Goal: Information Seeking & Learning: Find specific fact

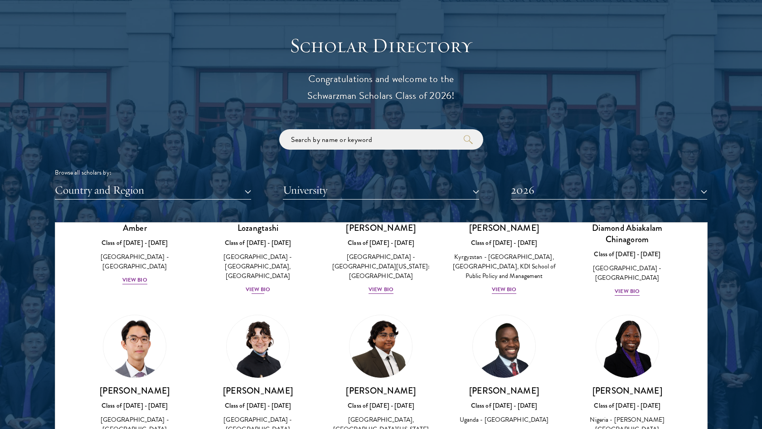
scroll to position [87, 0]
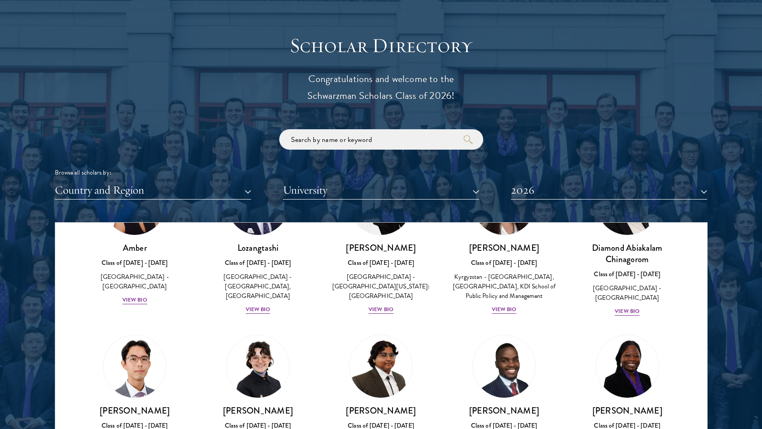
click at [513, 183] on button "2026" at bounding box center [609, 190] width 196 height 19
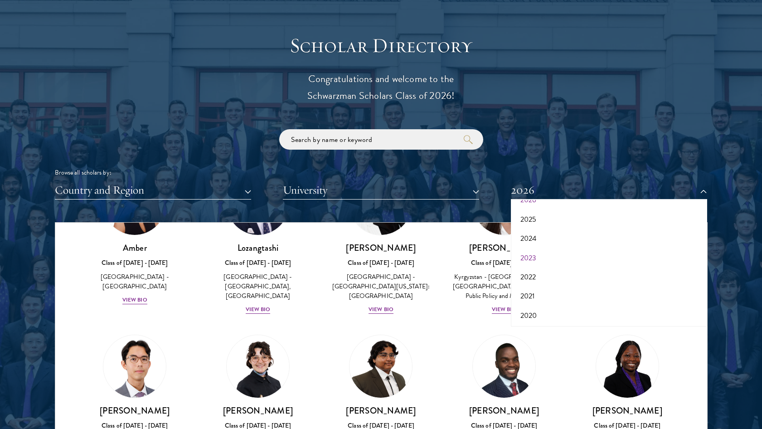
scroll to position [43, 0]
click at [536, 282] on button "2021" at bounding box center [608, 287] width 191 height 19
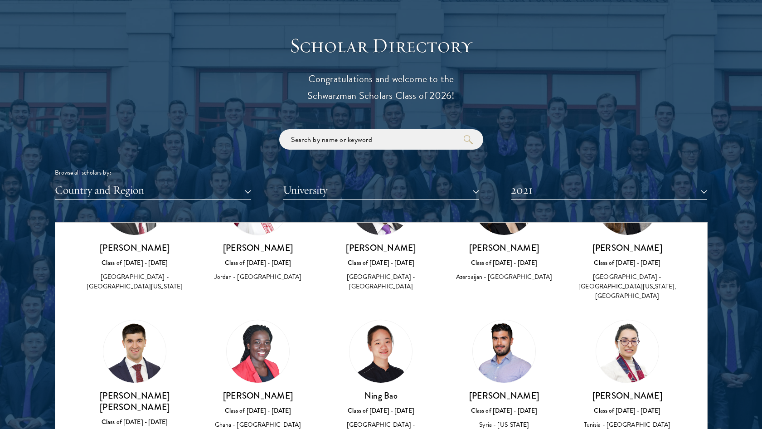
click at [206, 183] on button "Country and Region" at bounding box center [153, 190] width 196 height 19
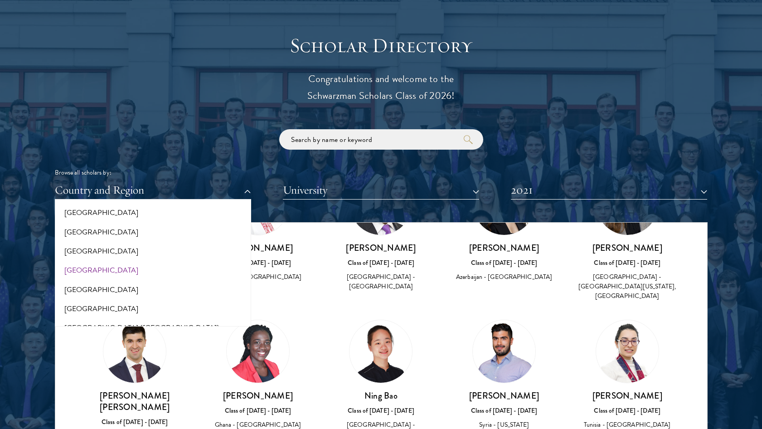
scroll to position [1035, 0]
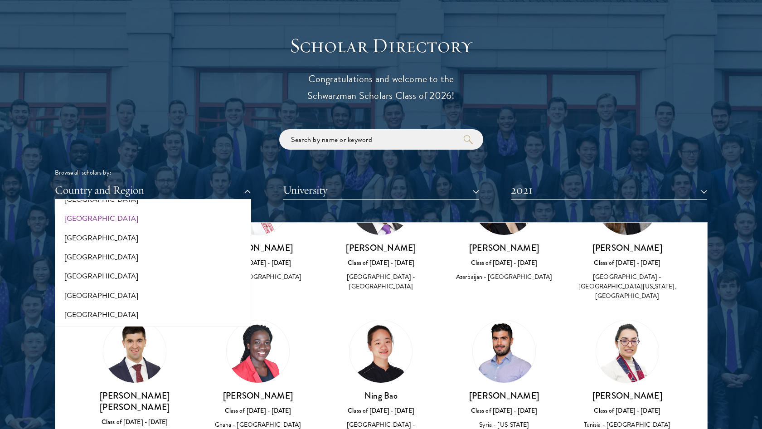
click at [104, 209] on button "[GEOGRAPHIC_DATA]" at bounding box center [153, 218] width 191 height 19
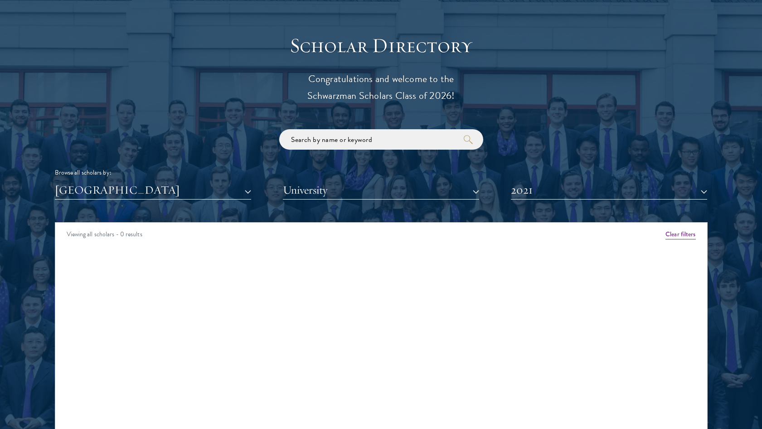
click at [222, 183] on button "[GEOGRAPHIC_DATA]" at bounding box center [153, 190] width 196 height 19
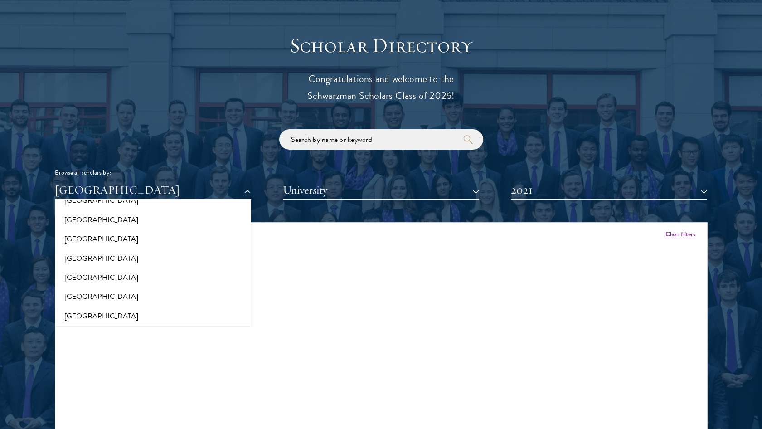
scroll to position [191, 0]
click at [357, 187] on button "University" at bounding box center [381, 190] width 196 height 19
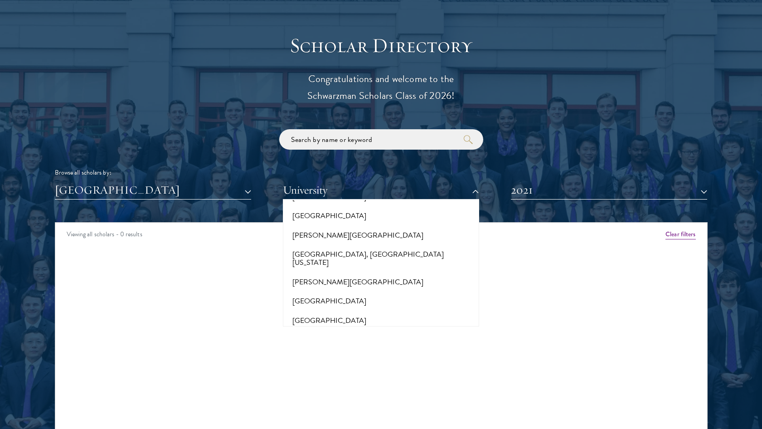
scroll to position [461, 0]
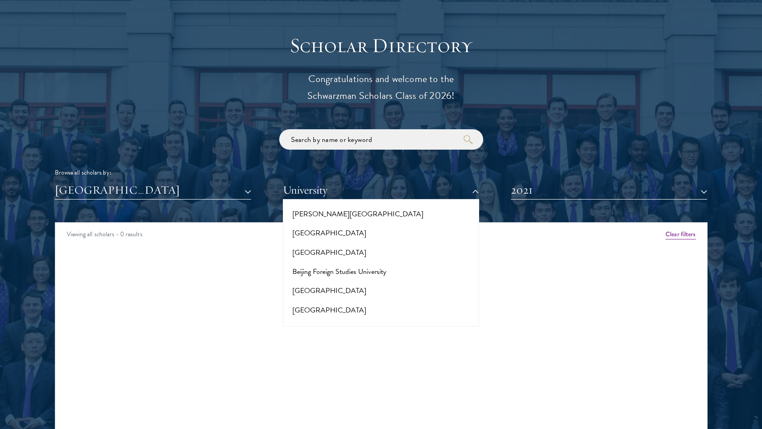
click at [560, 186] on button "2021" at bounding box center [609, 190] width 196 height 19
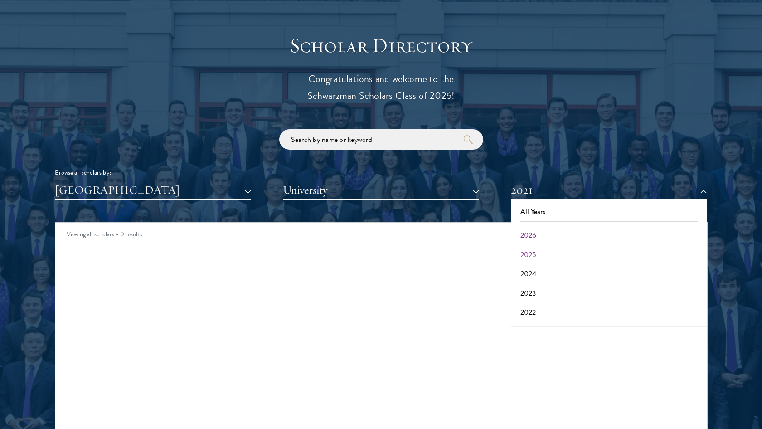
scroll to position [0, 0]
click at [539, 250] on button "2025" at bounding box center [608, 254] width 191 height 19
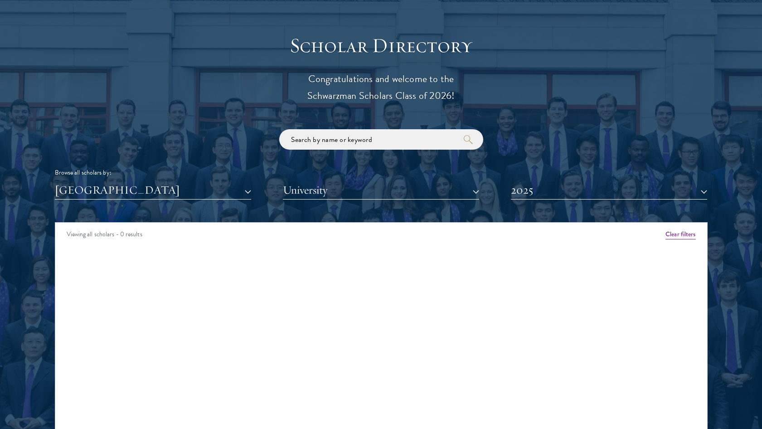
click at [440, 193] on button "University" at bounding box center [381, 190] width 196 height 19
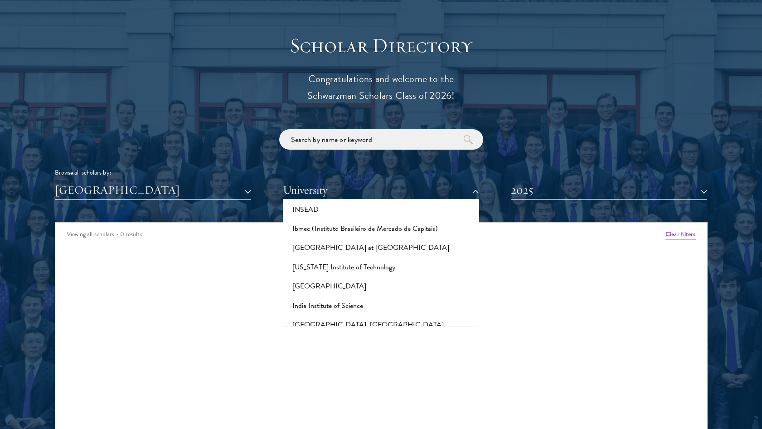
scroll to position [2588, 0]
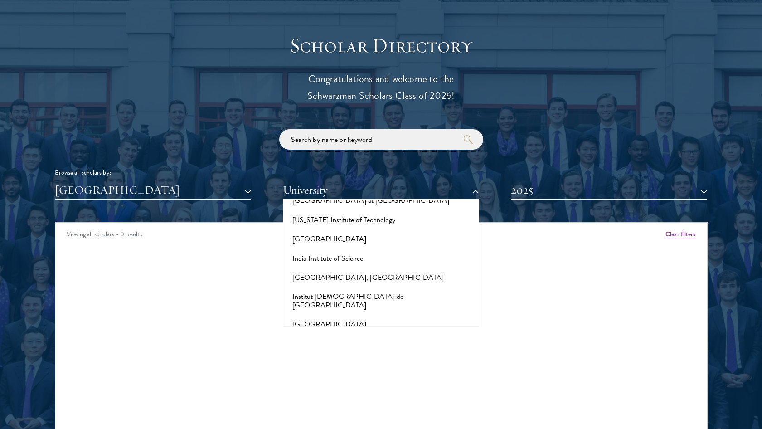
click at [360, 129] on input "search" at bounding box center [381, 139] width 204 height 20
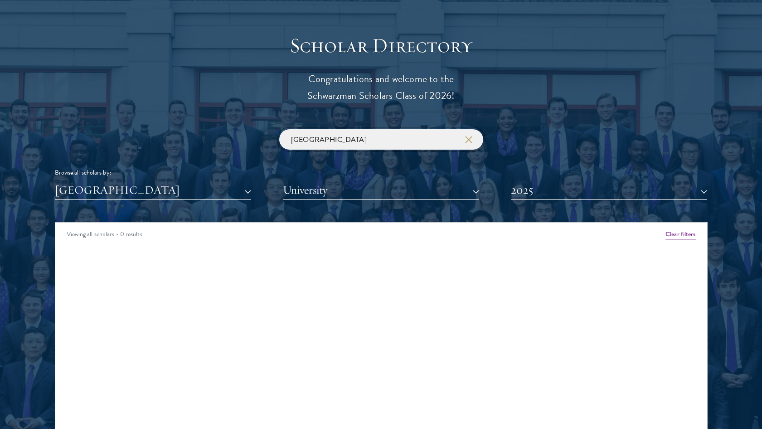
type input "[GEOGRAPHIC_DATA]"
click button "submit" at bounding box center [0, 0] width 0 height 0
click at [410, 232] on div "Viewing all scholars - 0 results" at bounding box center [381, 234] width 652 height 25
click at [587, 181] on button "2025" at bounding box center [609, 190] width 196 height 19
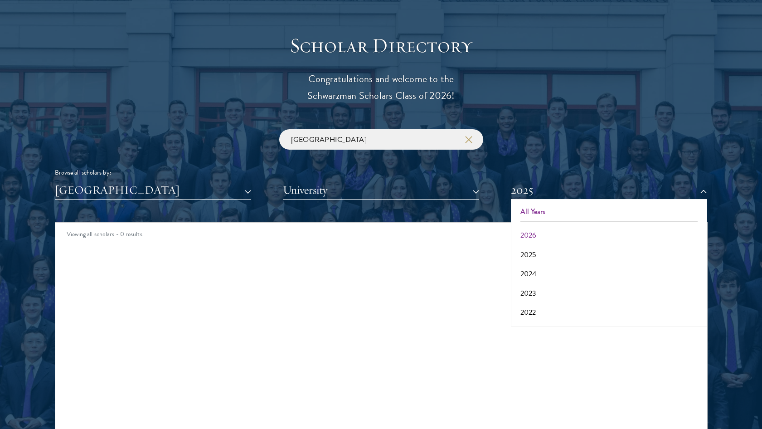
click at [551, 212] on button "All Years" at bounding box center [608, 211] width 191 height 19
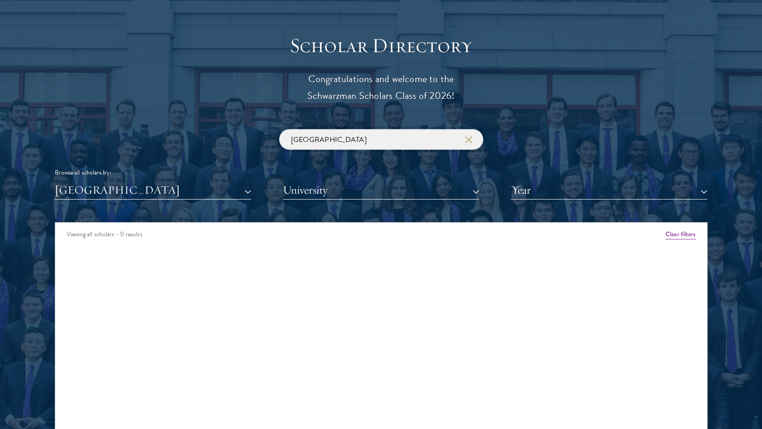
click at [432, 135] on input "[GEOGRAPHIC_DATA]" at bounding box center [381, 139] width 204 height 20
click button "submit" at bounding box center [0, 0] width 0 height 0
click at [429, 133] on input "[GEOGRAPHIC_DATA]" at bounding box center [381, 139] width 204 height 20
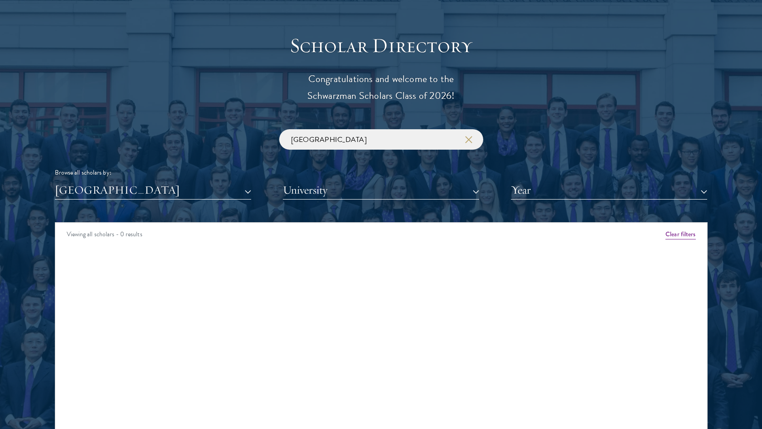
click at [322, 214] on div "Scholar Directory Congratulations and welcome to the Schwarzman Scholars Class …" at bounding box center [381, 263] width 652 height 461
click at [226, 188] on button "[GEOGRAPHIC_DATA]" at bounding box center [153, 190] width 196 height 19
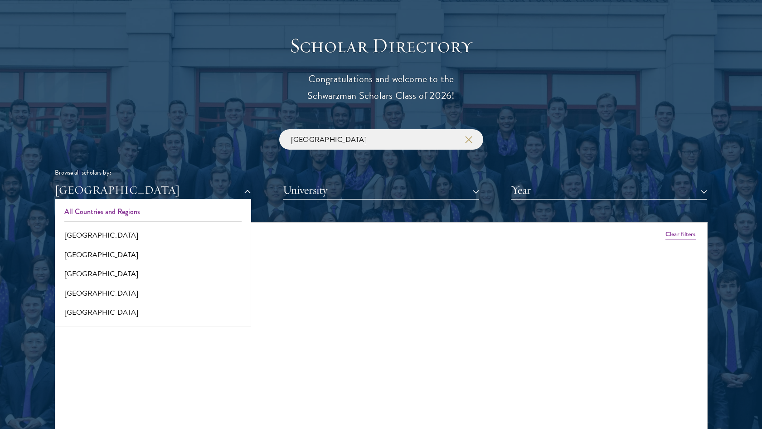
scroll to position [-1, 0]
click at [158, 209] on button "All Countries and Regions" at bounding box center [153, 211] width 191 height 19
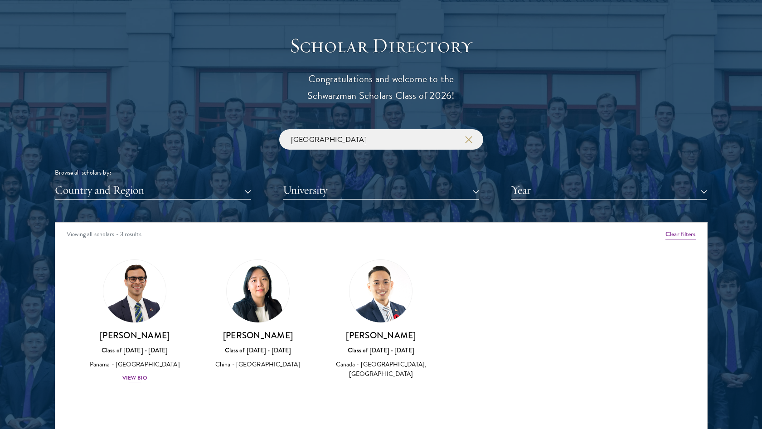
click at [136, 373] on div "View Bio" at bounding box center [134, 377] width 25 height 9
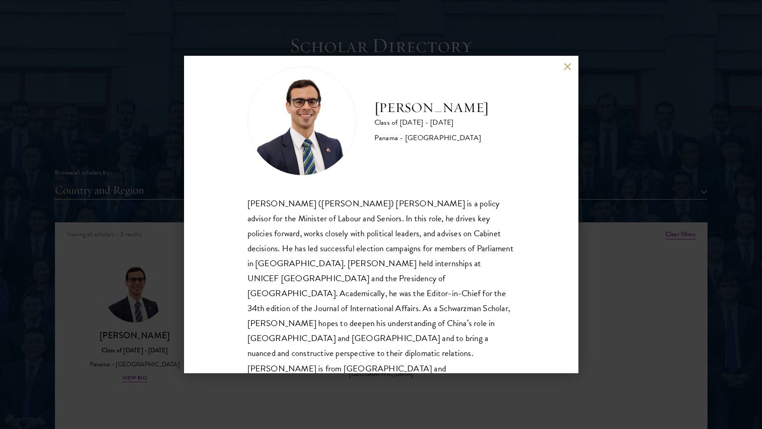
scroll to position [16, 0]
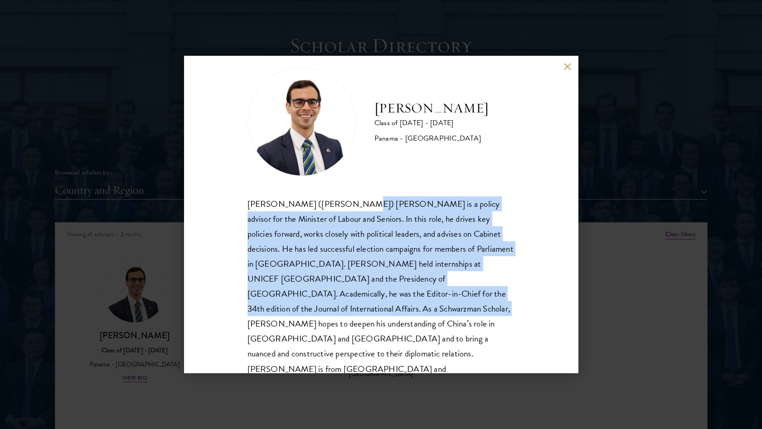
drag, startPoint x: 332, startPoint y: 201, endPoint x: 373, endPoint y: 312, distance: 118.6
click at [373, 312] on div "[PERSON_NAME] ([PERSON_NAME]) [PERSON_NAME] is a policy advisor for the Ministe…" at bounding box center [380, 293] width 267 height 195
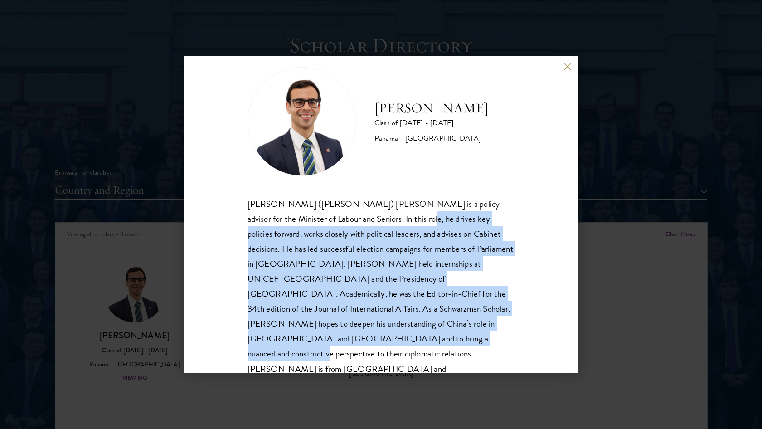
drag, startPoint x: 378, startPoint y: 215, endPoint x: 408, endPoint y: 334, distance: 123.2
click at [408, 334] on div "[PERSON_NAME] ([PERSON_NAME]) [PERSON_NAME] is a policy advisor for the Ministe…" at bounding box center [380, 293] width 267 height 195
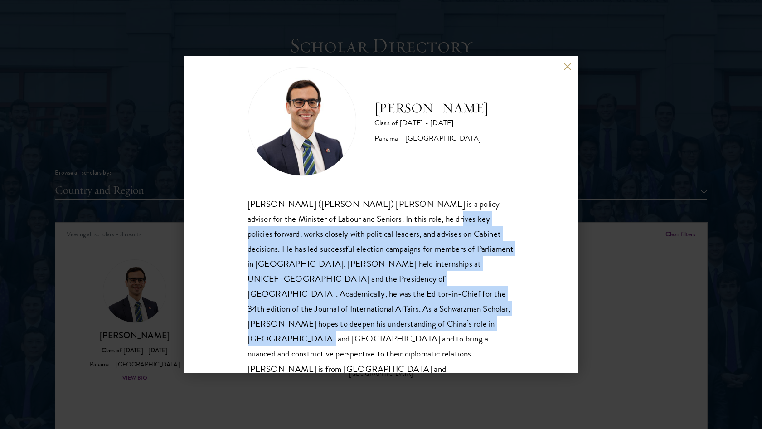
drag, startPoint x: 405, startPoint y: 211, endPoint x: 422, endPoint y: 325, distance: 115.5
click at [422, 325] on div "[PERSON_NAME] ([PERSON_NAME]) [PERSON_NAME] is a policy advisor for the Ministe…" at bounding box center [380, 293] width 267 height 195
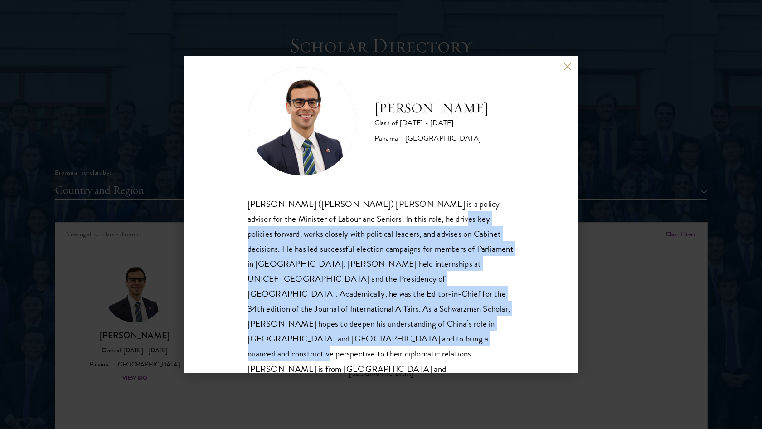
drag, startPoint x: 414, startPoint y: 221, endPoint x: 420, endPoint y: 343, distance: 122.1
click at [421, 343] on div "[PERSON_NAME] ([PERSON_NAME]) [PERSON_NAME] is a policy advisor for the Ministe…" at bounding box center [380, 293] width 267 height 195
click at [420, 343] on div "[PERSON_NAME] ([PERSON_NAME]) [PERSON_NAME] is a policy advisor for the Ministe…" at bounding box center [380, 293] width 267 height 195
drag, startPoint x: 431, startPoint y: 336, endPoint x: 398, endPoint y: 218, distance: 122.4
click at [398, 218] on div "[PERSON_NAME] ([PERSON_NAME]) [PERSON_NAME] is a policy advisor for the Ministe…" at bounding box center [380, 293] width 267 height 195
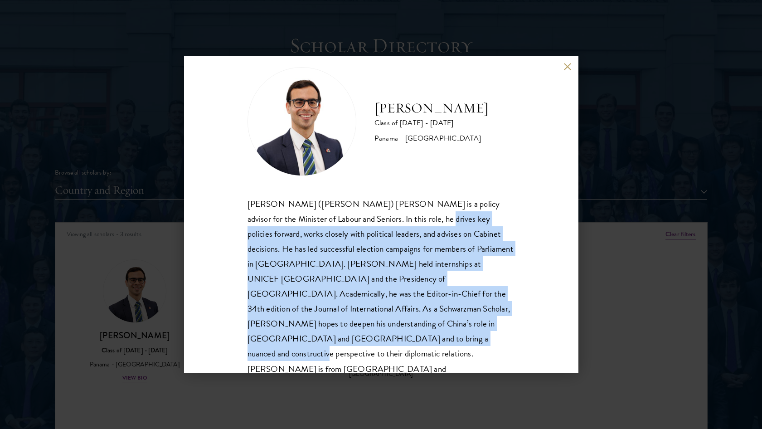
click at [398, 218] on div "[PERSON_NAME] ([PERSON_NAME]) [PERSON_NAME] is a policy advisor for the Ministe…" at bounding box center [380, 293] width 267 height 195
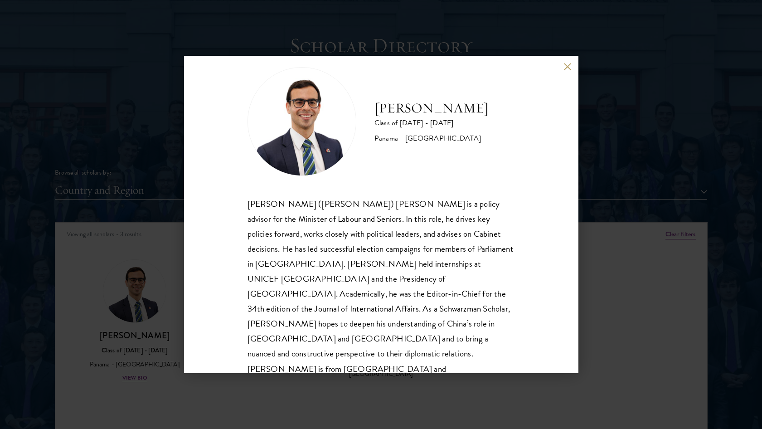
click at [628, 251] on div "[PERSON_NAME] Class of [DATE] - [DATE] [GEOGRAPHIC_DATA] - [GEOGRAPHIC_DATA] [P…" at bounding box center [381, 214] width 762 height 429
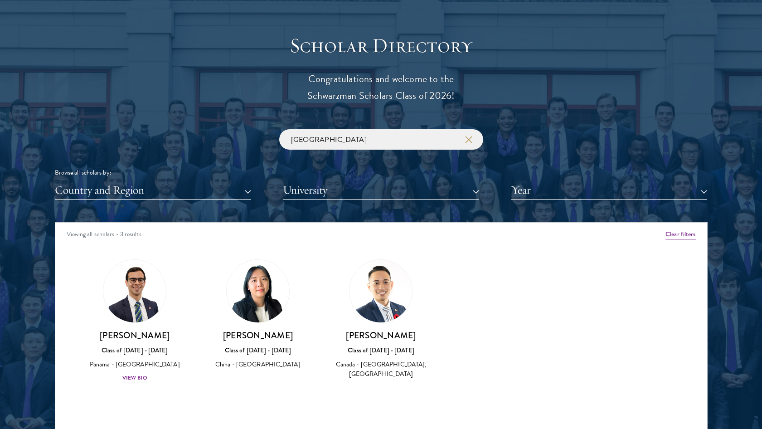
click at [252, 307] on img at bounding box center [258, 291] width 63 height 63
click at [266, 293] on img at bounding box center [258, 291] width 63 height 63
click at [261, 345] on div "Class of [DATE] - [DATE]" at bounding box center [257, 350] width 105 height 10
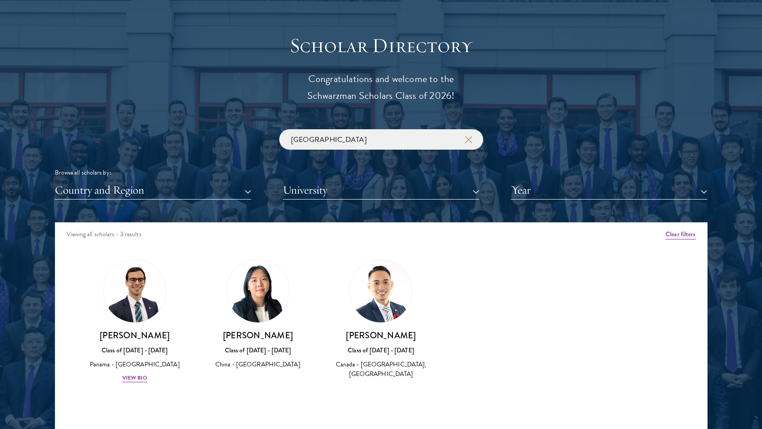
click at [363, 361] on div "Canada - [GEOGRAPHIC_DATA], [GEOGRAPHIC_DATA]" at bounding box center [381, 368] width 105 height 19
click at [398, 300] on img at bounding box center [380, 291] width 63 height 63
click at [392, 294] on img at bounding box center [380, 291] width 63 height 63
